Goal: Information Seeking & Learning: Learn about a topic

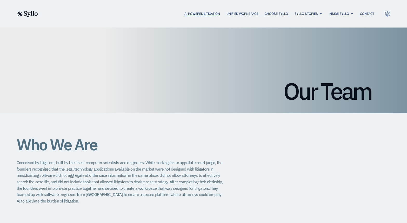
click at [191, 14] on span "AI Powered Litigation" at bounding box center [202, 13] width 36 height 5
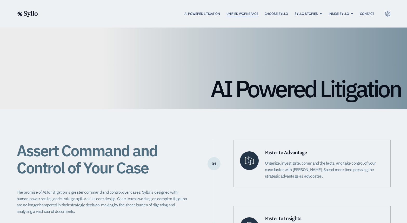
click at [238, 14] on span "Unified Workspace" at bounding box center [243, 13] width 32 height 5
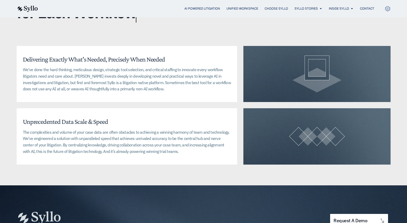
scroll to position [1221, 0]
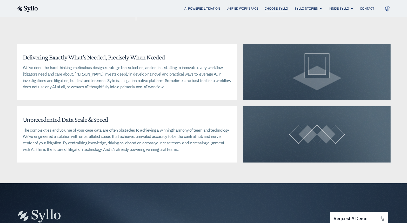
click at [273, 10] on span "Choose Syllo" at bounding box center [276, 8] width 23 height 5
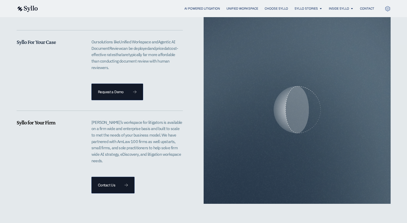
scroll to position [1065, 0]
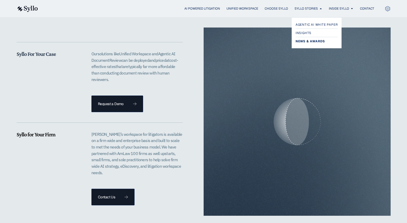
click at [312, 40] on span "News & Awards" at bounding box center [310, 41] width 29 height 6
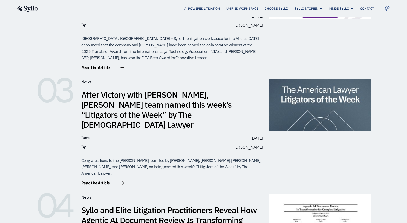
scroll to position [130, 0]
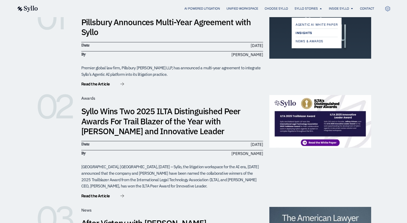
click at [307, 31] on span "Insights" at bounding box center [304, 33] width 17 height 6
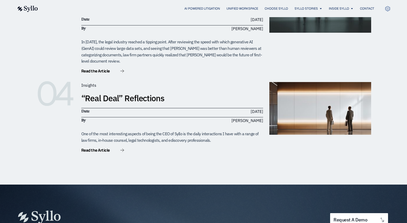
scroll to position [312, 0]
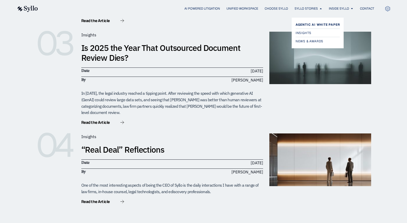
click at [311, 25] on span "Agentic AI White Paper" at bounding box center [318, 25] width 44 height 6
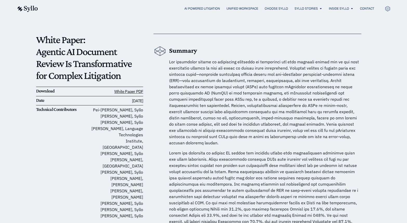
scroll to position [26, 0]
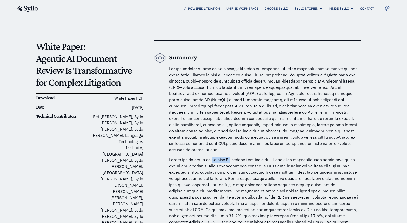
drag, startPoint x: 213, startPoint y: 155, endPoint x: 232, endPoint y: 154, distance: 18.8
click at [232, 157] on p at bounding box center [265, 194] width 192 height 75
copy p "agentic AI"
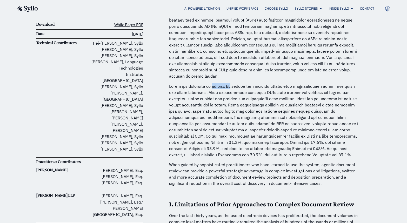
scroll to position [0, 0]
